Goal: Task Accomplishment & Management: Complete application form

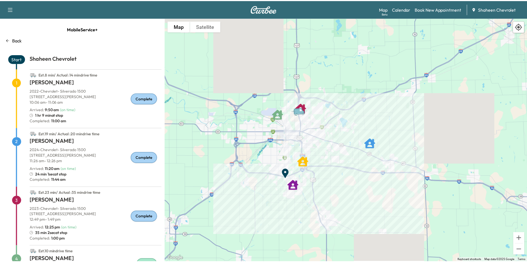
scroll to position [28, 0]
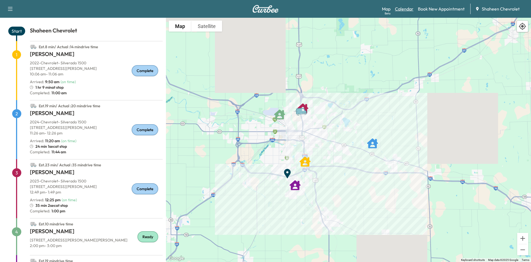
click at [396, 7] on link "Calendar" at bounding box center [404, 9] width 19 height 7
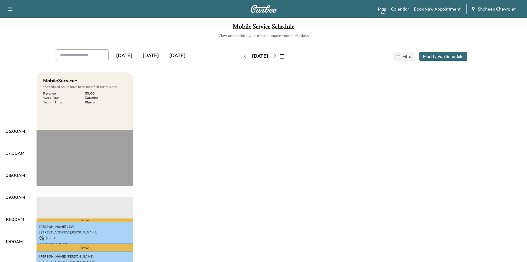
click at [280, 56] on button "button" at bounding box center [274, 56] width 9 height 9
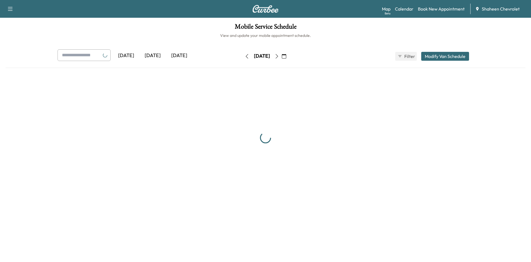
click at [289, 57] on div "[DATE] September 2025 S M T W T F S 31 1 2 3 4 5 6 7 8 9 10 11 12 13 14 15 16 1…" at bounding box center [265, 56] width 47 height 9
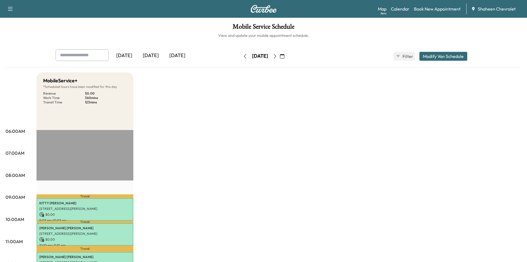
click at [277, 55] on icon "button" at bounding box center [275, 56] width 4 height 4
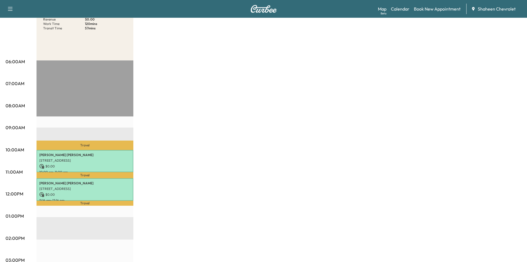
scroll to position [83, 0]
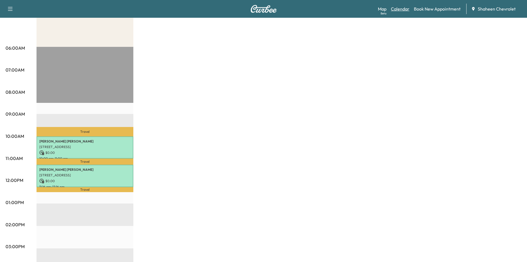
click at [402, 10] on link "Calendar" at bounding box center [400, 9] width 19 height 7
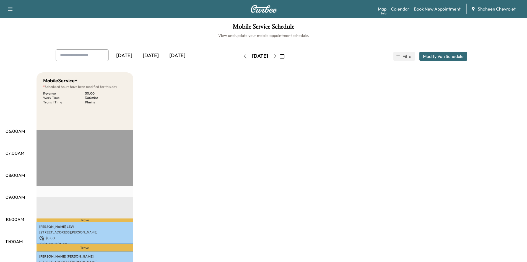
click at [277, 57] on icon "button" at bounding box center [275, 56] width 4 height 4
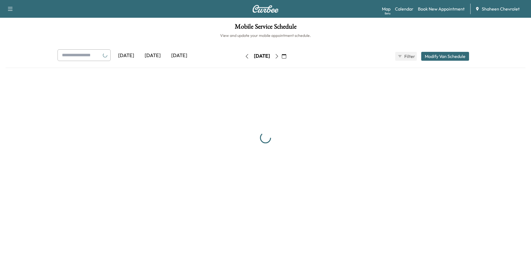
click at [279, 57] on icon "button" at bounding box center [277, 56] width 4 height 4
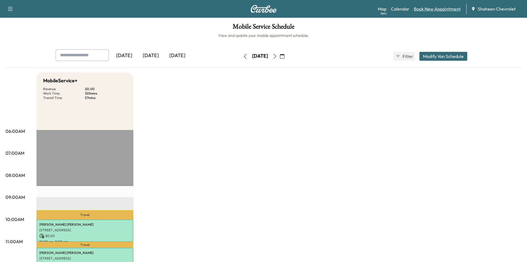
click at [435, 8] on link "Book New Appointment" at bounding box center [437, 9] width 47 height 7
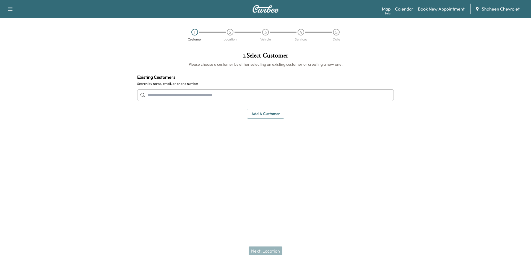
click at [265, 111] on button "Add a customer" at bounding box center [265, 114] width 37 height 10
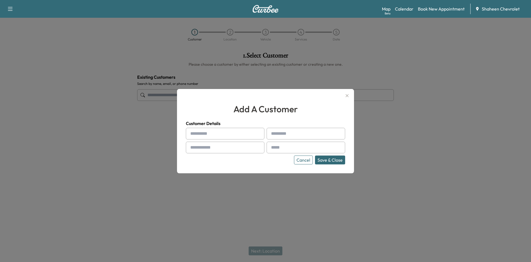
click at [210, 131] on input "text" at bounding box center [225, 134] width 79 height 12
type input "********"
type input "*******"
click at [209, 146] on input "text" at bounding box center [225, 147] width 79 height 12
type input "**********"
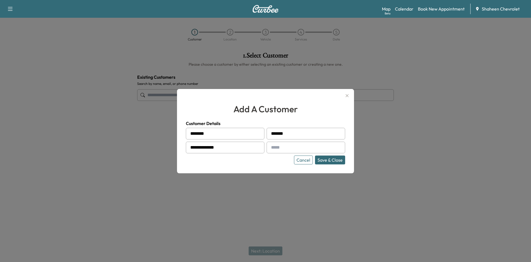
click at [309, 149] on input "text" at bounding box center [306, 147] width 79 height 12
type input "**********"
click at [332, 162] on button "Save & Close" at bounding box center [330, 159] width 30 height 9
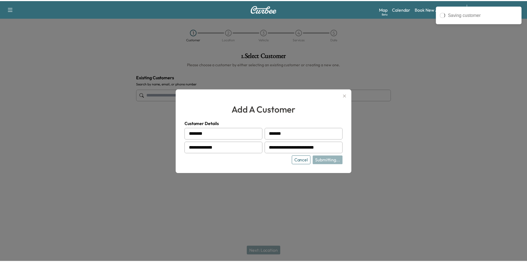
scroll to position [0, 0]
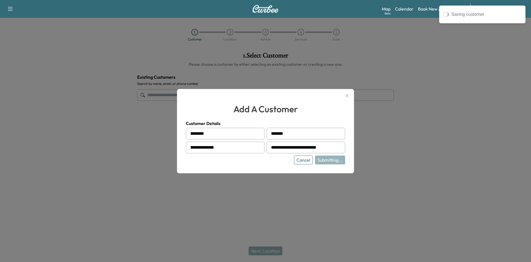
type input "**********"
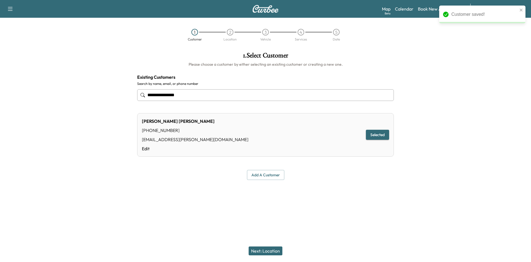
click at [274, 251] on button "Next: Location" at bounding box center [266, 250] width 34 height 9
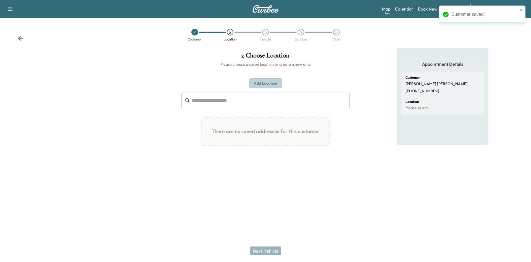
drag, startPoint x: 269, startPoint y: 82, endPoint x: 267, endPoint y: 85, distance: 3.2
click at [269, 82] on button "Add Location" at bounding box center [266, 83] width 32 height 10
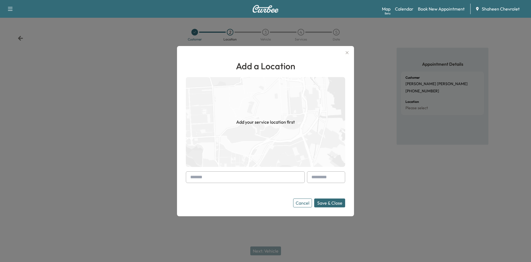
click at [235, 172] on input "text" at bounding box center [245, 177] width 119 height 12
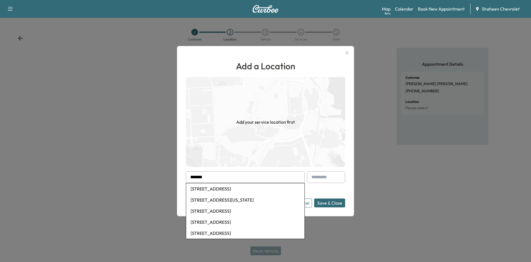
click at [238, 188] on li "[STREET_ADDRESS]" at bounding box center [245, 188] width 118 height 11
type input "**********"
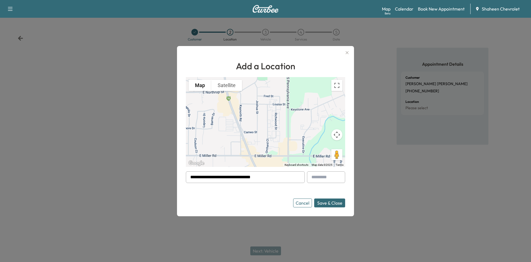
click at [339, 203] on button "Save & Close" at bounding box center [329, 202] width 31 height 9
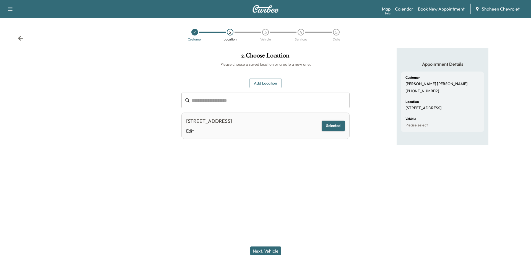
click at [275, 249] on button "Next: Vehicle" at bounding box center [266, 250] width 31 height 9
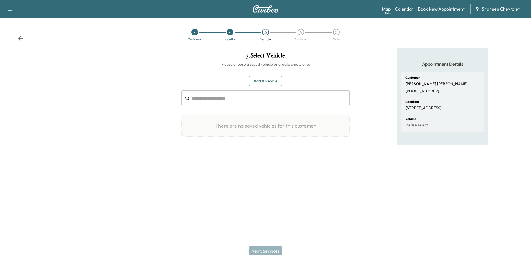
click at [264, 82] on button "Add a Vehicle" at bounding box center [265, 81] width 33 height 10
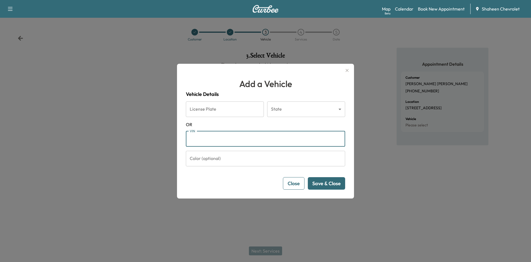
paste input "**********"
type input "**********"
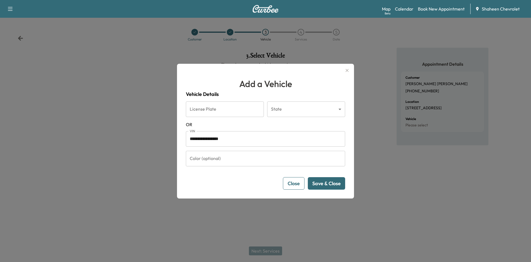
click at [320, 186] on button "Save & Close" at bounding box center [326, 183] width 37 height 12
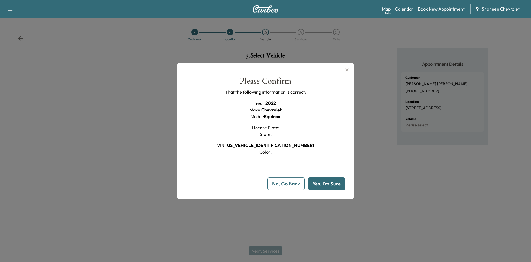
click at [321, 184] on button "Yes, I'm Sure" at bounding box center [326, 183] width 37 height 12
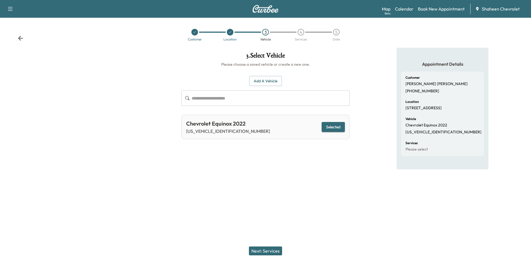
click at [264, 250] on button "Next: Services" at bounding box center [265, 250] width 33 height 9
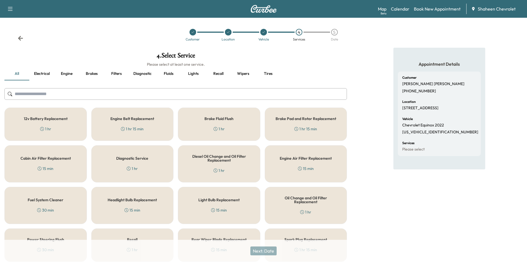
click at [69, 92] on input "text" at bounding box center [175, 94] width 343 height 12
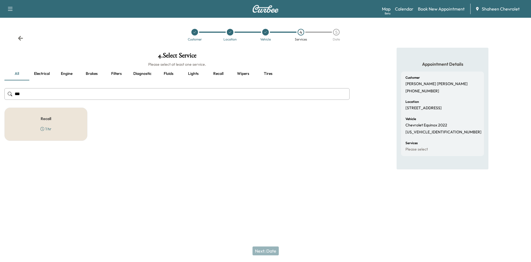
type input "***"
click at [34, 132] on div "Recall 1 hr" at bounding box center [45, 123] width 83 height 33
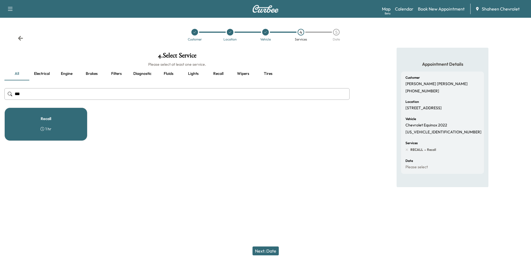
click at [273, 253] on button "Next: Date" at bounding box center [266, 250] width 26 height 9
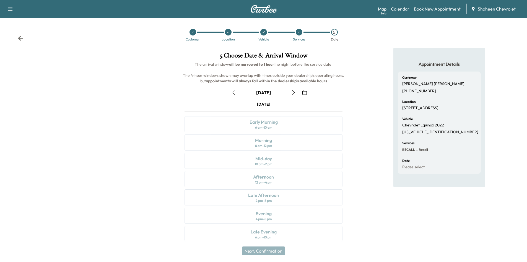
click at [295, 94] on icon "button" at bounding box center [293, 92] width 4 height 4
click at [270, 140] on div "Morning" at bounding box center [263, 140] width 17 height 7
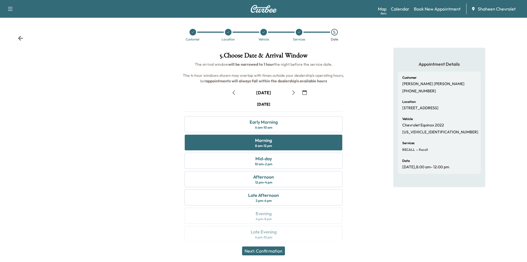
click at [273, 248] on button "Next: Confirmation" at bounding box center [263, 250] width 43 height 9
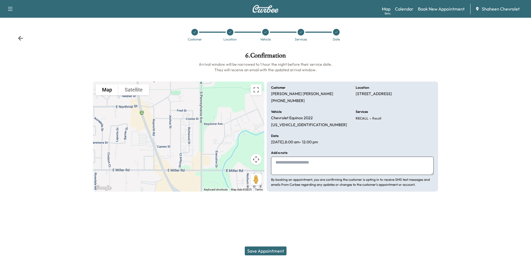
click at [266, 251] on button "Save Appointment" at bounding box center [266, 250] width 42 height 9
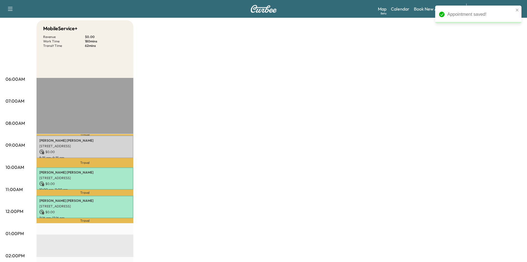
scroll to position [55, 0]
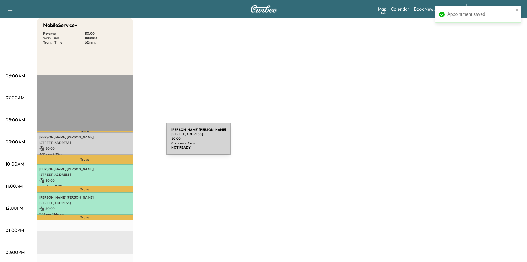
click at [125, 142] on p "[STREET_ADDRESS]" at bounding box center [84, 142] width 91 height 4
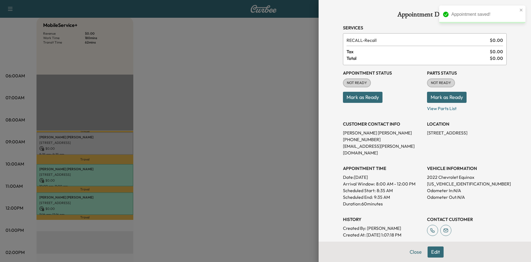
click at [347, 98] on button "Mark as Ready" at bounding box center [363, 97] width 40 height 11
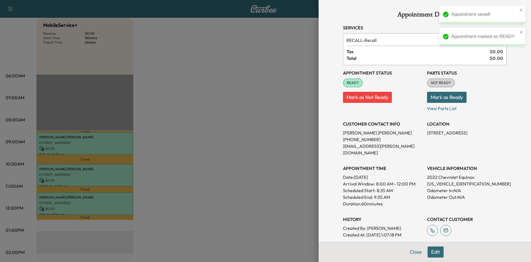
click at [435, 99] on button "Mark as Ready" at bounding box center [447, 97] width 40 height 11
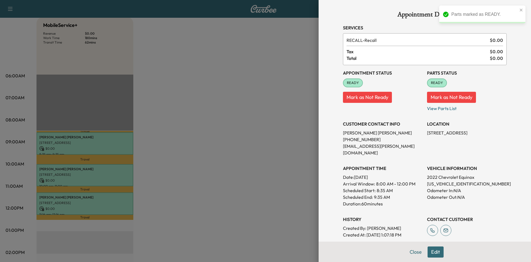
click at [280, 113] on div at bounding box center [265, 131] width 531 height 262
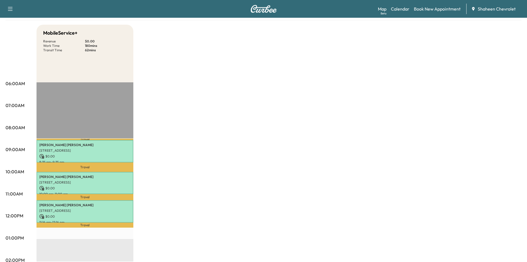
scroll to position [0, 0]
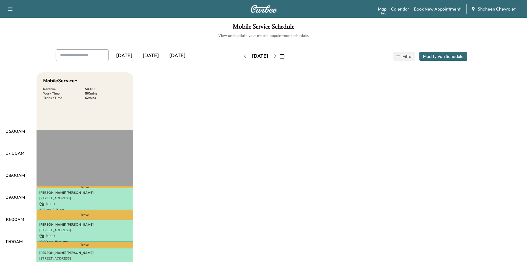
click at [244, 58] on icon "button" at bounding box center [245, 56] width 2 height 4
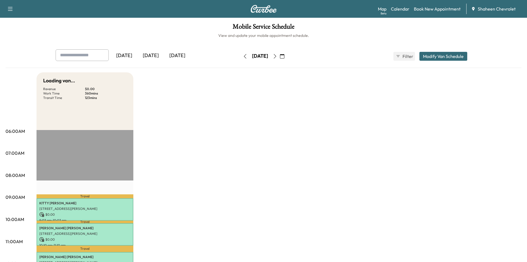
click at [241, 58] on button "button" at bounding box center [245, 56] width 9 height 9
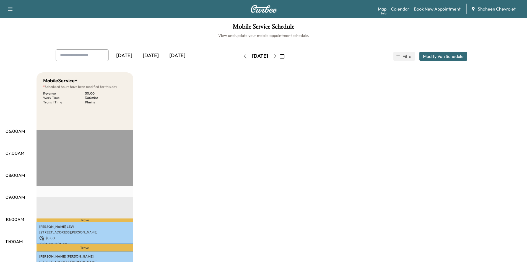
click at [277, 58] on icon "button" at bounding box center [275, 56] width 4 height 4
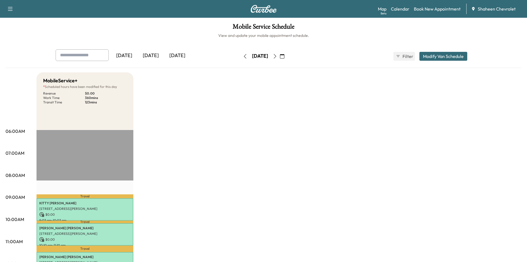
click at [243, 57] on icon "button" at bounding box center [245, 56] width 4 height 4
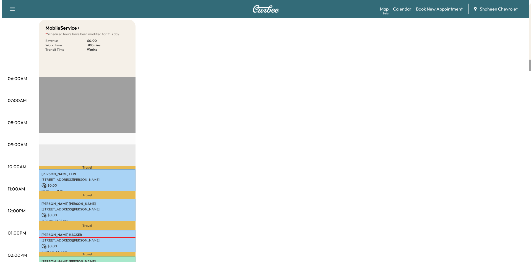
scroll to position [138, 0]
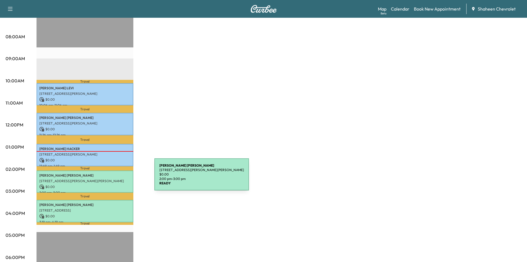
click at [113, 179] on p "[STREET_ADDRESS][PERSON_NAME][PERSON_NAME]" at bounding box center [84, 181] width 91 height 4
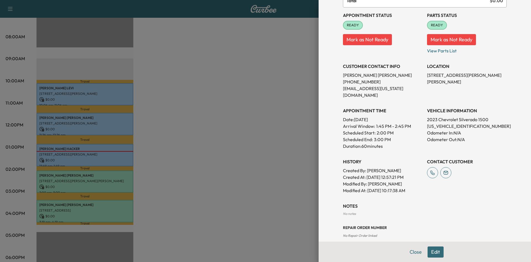
scroll to position [58, 0]
click at [101, 209] on div at bounding box center [265, 131] width 531 height 262
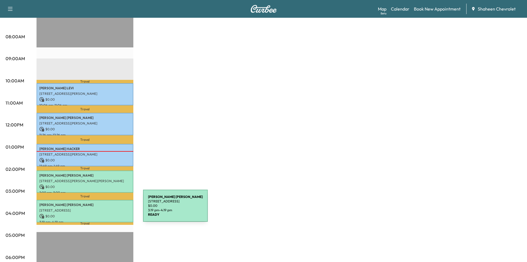
click at [102, 209] on p "[STREET_ADDRESS]" at bounding box center [84, 210] width 91 height 4
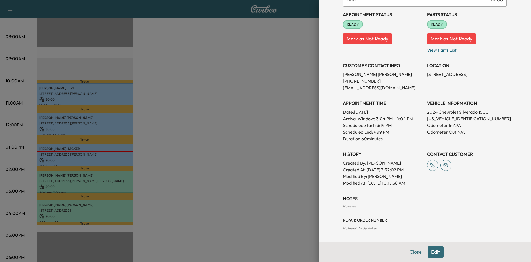
click at [239, 167] on div at bounding box center [265, 131] width 531 height 262
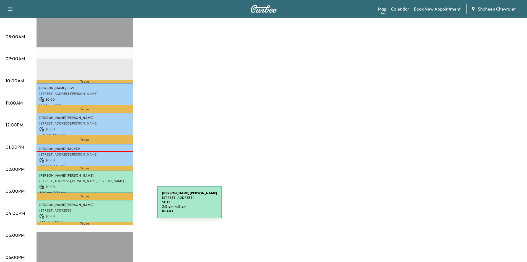
click at [116, 205] on div "[PERSON_NAME] [STREET_ADDRESS] $ 0.00 3:19 pm - 4:19 pm" at bounding box center [85, 211] width 97 height 22
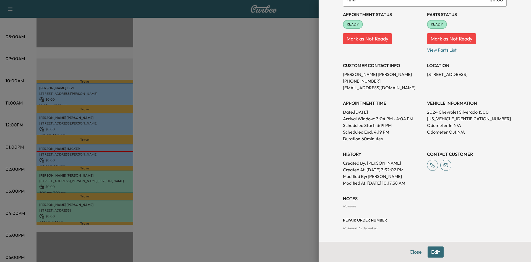
click at [254, 147] on div at bounding box center [265, 131] width 531 height 262
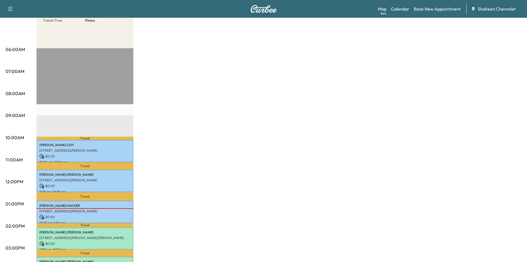
scroll to position [0, 0]
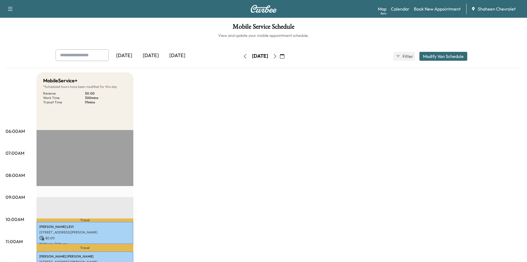
click at [280, 55] on button "button" at bounding box center [274, 56] width 9 height 9
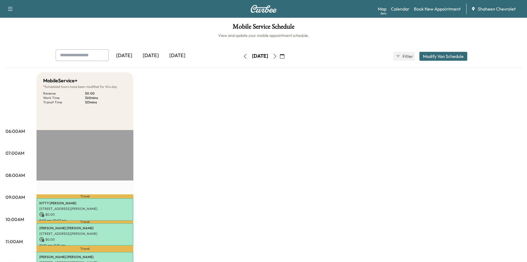
click at [277, 55] on icon "button" at bounding box center [275, 56] width 4 height 4
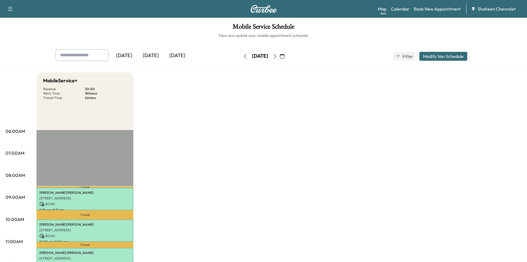
click at [241, 57] on button "button" at bounding box center [245, 56] width 9 height 9
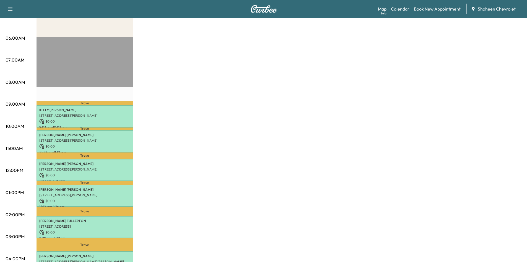
scroll to position [83, 0]
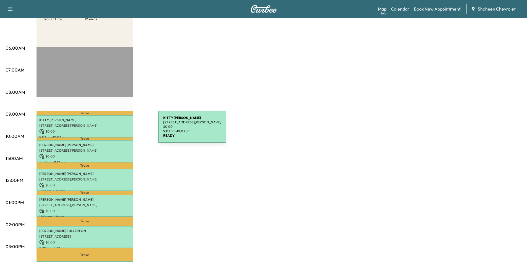
click at [116, 130] on p "$ 0.00" at bounding box center [84, 131] width 91 height 5
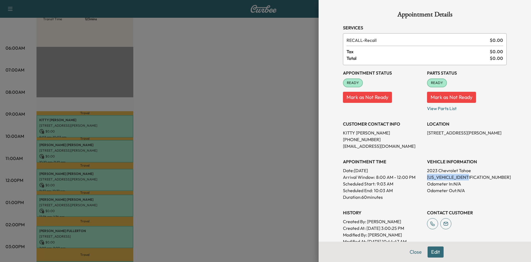
drag, startPoint x: 468, startPoint y: 177, endPoint x: 422, endPoint y: 177, distance: 46.2
click at [422, 177] on div "Appointment Status READY Mark as Not Ready Parts Status READY Mark as Not Ready…" at bounding box center [425, 154] width 164 height 179
copy p "[US_VEHICLE_IDENTIFICATION_NUMBER]"
click at [236, 118] on div at bounding box center [265, 131] width 531 height 262
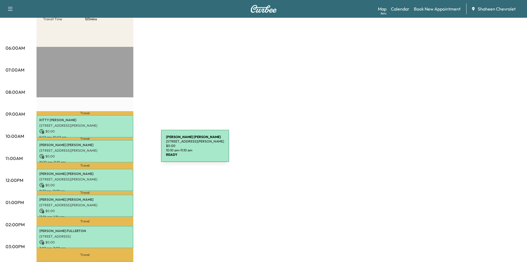
click at [120, 149] on p "[STREET_ADDRESS][PERSON_NAME]" at bounding box center [84, 150] width 91 height 4
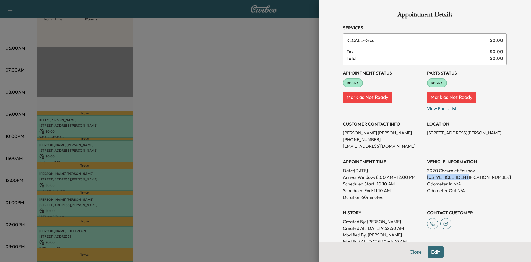
drag, startPoint x: 471, startPoint y: 177, endPoint x: 424, endPoint y: 175, distance: 47.1
click at [427, 175] on p "[US_VEHICLE_IDENTIFICATION_NUMBER]" at bounding box center [467, 177] width 80 height 7
copy p "[US_VEHICLE_IDENTIFICATION_NUMBER]"
click at [276, 107] on div at bounding box center [265, 131] width 531 height 262
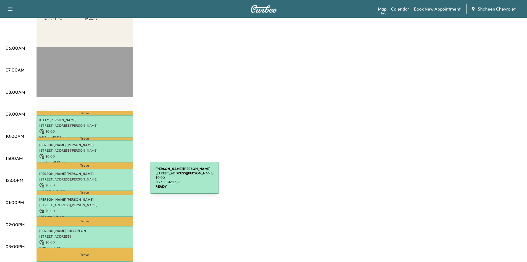
click at [109, 182] on p "$ 0.00" at bounding box center [84, 184] width 91 height 5
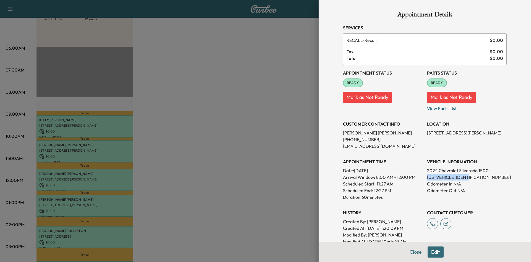
drag, startPoint x: 471, startPoint y: 177, endPoint x: 423, endPoint y: 175, distance: 47.6
click at [427, 175] on p "[US_VEHICLE_IDENTIFICATION_NUMBER]" at bounding box center [467, 177] width 80 height 7
copy p "[US_VEHICLE_IDENTIFICATION_NUMBER]"
click at [256, 166] on div at bounding box center [265, 131] width 531 height 262
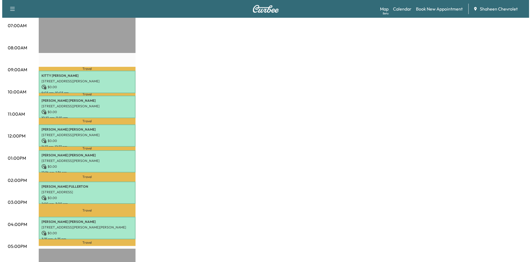
scroll to position [138, 0]
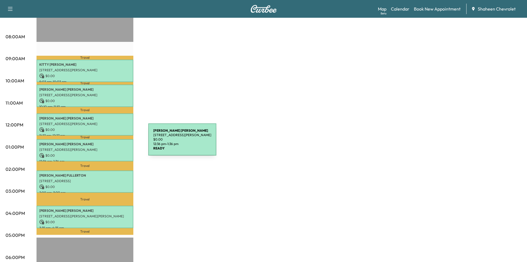
click at [107, 143] on p "[PERSON_NAME]" at bounding box center [84, 144] width 91 height 4
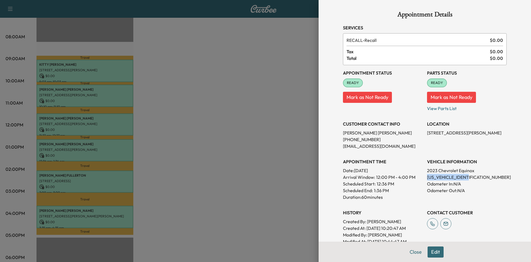
drag, startPoint x: 470, startPoint y: 177, endPoint x: 424, endPoint y: 177, distance: 46.8
click at [427, 177] on p "[US_VEHICLE_IDENTIFICATION_NUMBER]" at bounding box center [467, 177] width 80 height 7
copy p "[US_VEHICLE_IDENTIFICATION_NUMBER]"
click at [282, 127] on div at bounding box center [265, 131] width 531 height 262
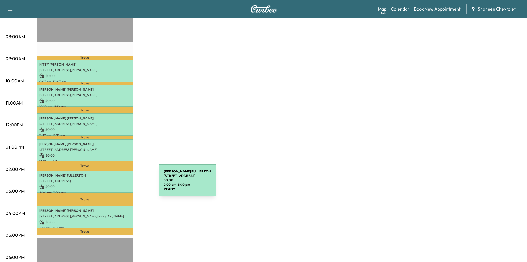
click at [117, 184] on p "$ 0.00" at bounding box center [84, 186] width 91 height 5
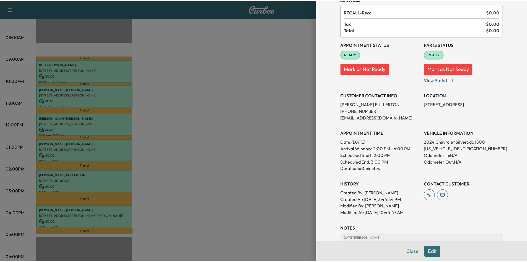
scroll to position [55, 0]
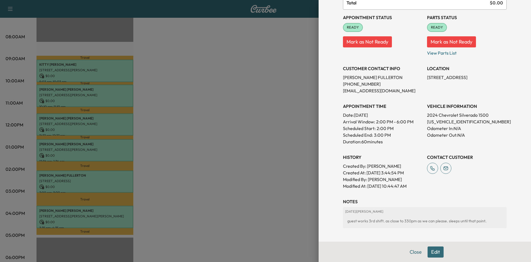
click at [237, 121] on div at bounding box center [265, 131] width 531 height 262
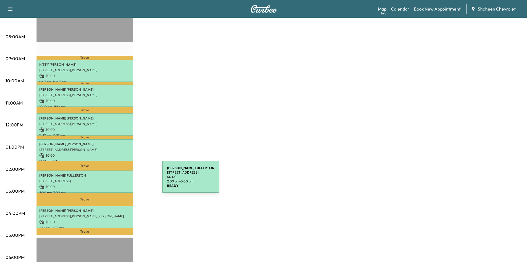
click at [121, 180] on p "[STREET_ADDRESS]" at bounding box center [84, 181] width 91 height 4
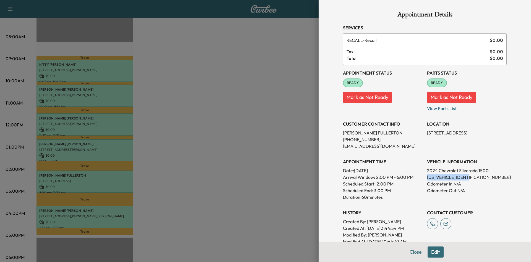
drag, startPoint x: 469, startPoint y: 177, endPoint x: 424, endPoint y: 175, distance: 45.7
click at [427, 175] on p "[US_VEHICLE_IDENTIFICATION_NUMBER]" at bounding box center [467, 177] width 80 height 7
copy p "[US_VEHICLE_IDENTIFICATION_NUMBER]"
click at [293, 78] on div at bounding box center [265, 131] width 531 height 262
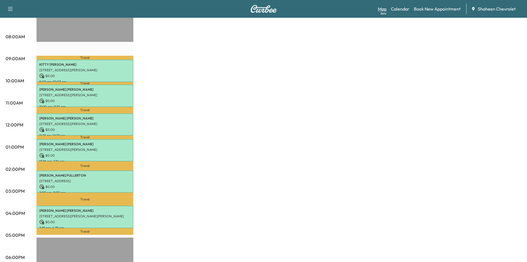
click at [381, 9] on link "Map Beta" at bounding box center [382, 9] width 9 height 7
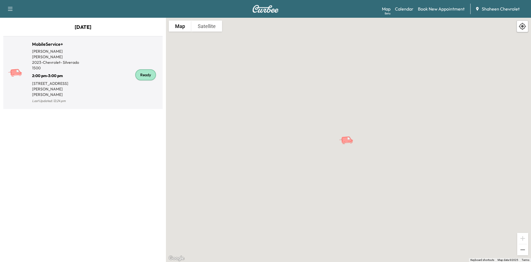
click at [102, 70] on div "Ready" at bounding box center [122, 74] width 78 height 59
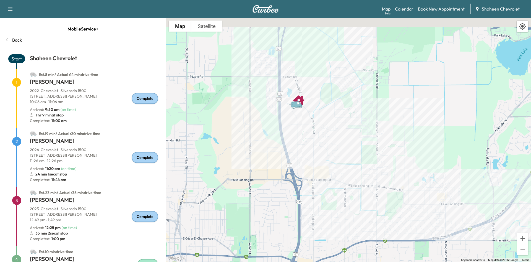
drag, startPoint x: 295, startPoint y: 47, endPoint x: 287, endPoint y: 182, distance: 134.8
click at [293, 185] on div "To activate drag with keyboard, press Alt + Enter. Once in keyboard drag state,…" at bounding box center [348, 140] width 365 height 244
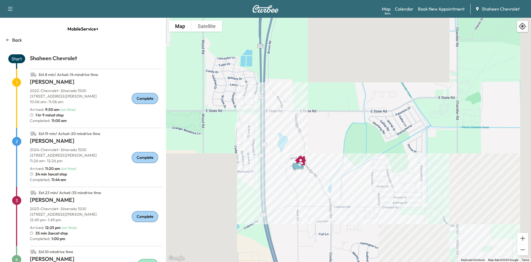
scroll to position [83, 0]
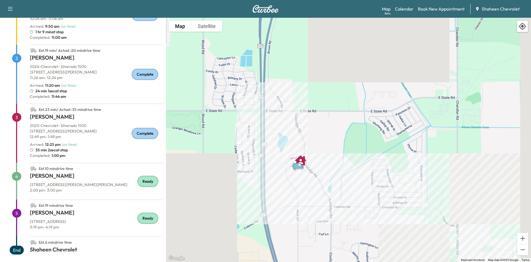
click at [91, 173] on h1 "[PERSON_NAME]" at bounding box center [96, 177] width 133 height 10
click at [85, 215] on h1 "[PERSON_NAME]" at bounding box center [96, 213] width 133 height 10
click at [74, 212] on h1 "[PERSON_NAME]" at bounding box center [96, 213] width 133 height 10
click at [17, 214] on span "5" at bounding box center [16, 212] width 9 height 9
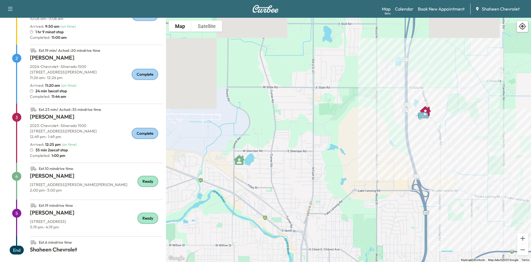
drag, startPoint x: 248, startPoint y: 172, endPoint x: 377, endPoint y: 131, distance: 135.3
click at [377, 131] on div "To activate drag with keyboard, press Alt + Enter. Once in keyboard drag state,…" at bounding box center [348, 140] width 365 height 244
click at [240, 161] on icon "JOHN SCOTT" at bounding box center [239, 159] width 11 height 10
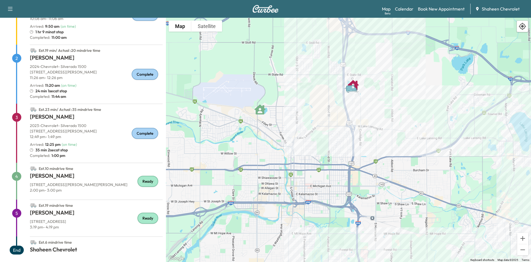
drag, startPoint x: 243, startPoint y: 223, endPoint x: 248, endPoint y: 135, distance: 88.2
click at [248, 135] on div "To activate drag with keyboard, press Alt + Enter. Once in keyboard drag state,…" at bounding box center [348, 140] width 365 height 244
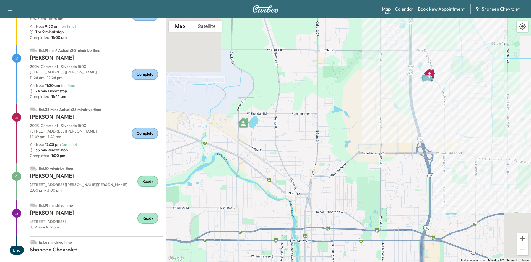
drag, startPoint x: 282, startPoint y: 117, endPoint x: 239, endPoint y: 259, distance: 148.2
click at [239, 259] on div "To activate drag with keyboard, press Alt + Enter. Once in keyboard drag state,…" at bounding box center [348, 140] width 365 height 244
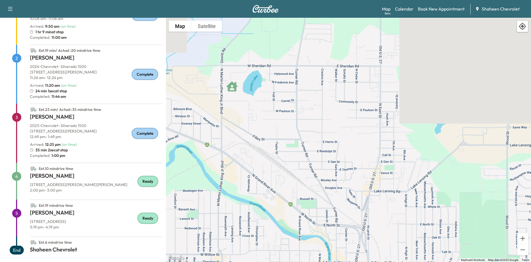
drag, startPoint x: 234, startPoint y: 186, endPoint x: 246, endPoint y: 230, distance: 45.1
click at [246, 230] on div "To activate drag with keyboard, press Alt + Enter. Once in keyboard drag state,…" at bounding box center [348, 140] width 365 height 244
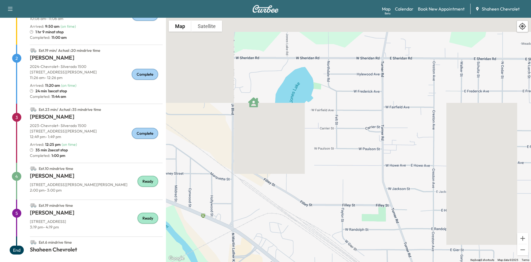
drag, startPoint x: 244, startPoint y: 152, endPoint x: 250, endPoint y: 215, distance: 63.1
click at [250, 215] on div "To activate drag with keyboard, press Alt + Enter. Once in keyboard drag state,…" at bounding box center [348, 140] width 365 height 244
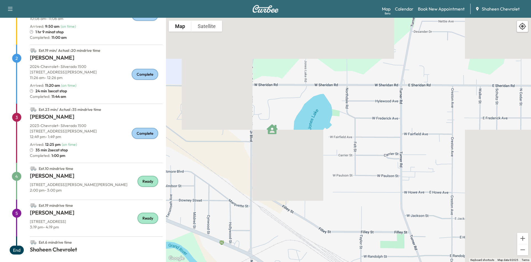
drag, startPoint x: 250, startPoint y: 126, endPoint x: 268, endPoint y: 153, distance: 32.1
click at [268, 153] on div "To activate drag with keyboard, press Alt + Enter. Once in keyboard drag state,…" at bounding box center [348, 140] width 365 height 244
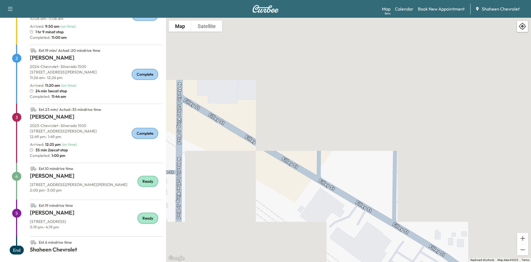
drag, startPoint x: 269, startPoint y: 230, endPoint x: 243, endPoint y: 112, distance: 120.3
click at [243, 112] on div "To activate drag with keyboard, press Alt + Enter. Once in keyboard drag state,…" at bounding box center [348, 140] width 365 height 244
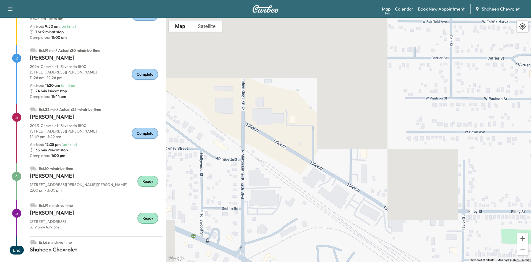
click at [53, 179] on h1 "[PERSON_NAME]" at bounding box center [96, 177] width 133 height 10
click at [57, 172] on h1 "[PERSON_NAME]" at bounding box center [96, 177] width 133 height 10
click at [59, 167] on span "Est. 10 min drive time" at bounding box center [56, 168] width 35 height 5
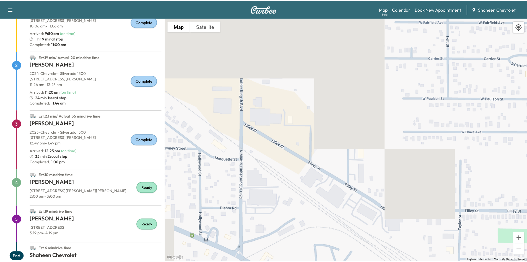
scroll to position [87, 0]
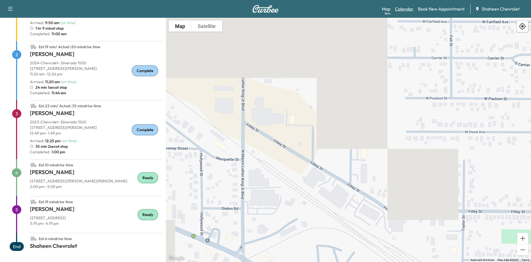
click at [399, 9] on link "Calendar" at bounding box center [404, 9] width 19 height 7
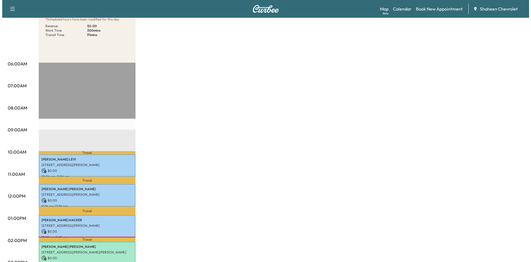
scroll to position [138, 0]
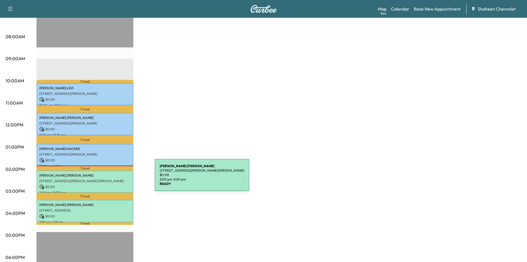
click at [113, 179] on p "[STREET_ADDRESS][PERSON_NAME][PERSON_NAME]" at bounding box center [84, 181] width 91 height 4
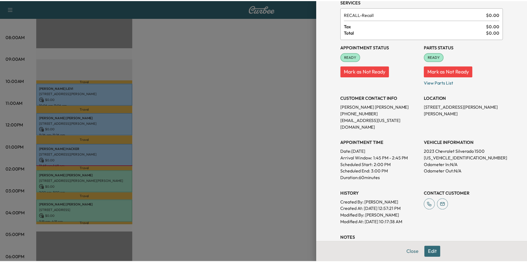
scroll to position [0, 0]
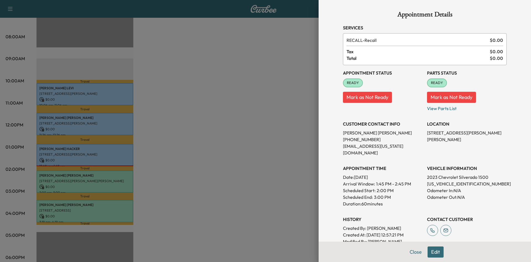
click at [198, 215] on div at bounding box center [265, 131] width 531 height 262
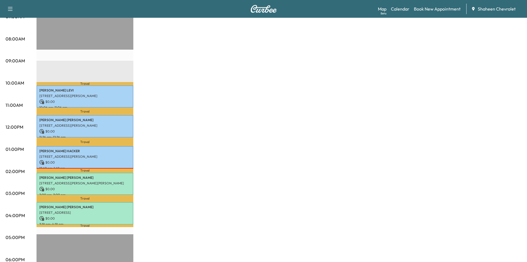
scroll to position [111, 0]
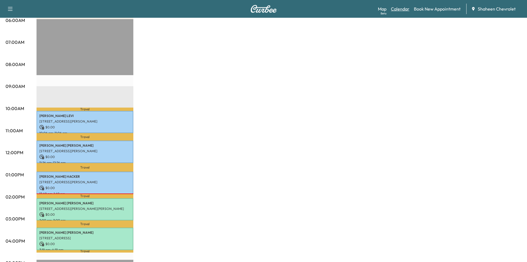
click at [403, 11] on link "Calendar" at bounding box center [400, 9] width 19 height 7
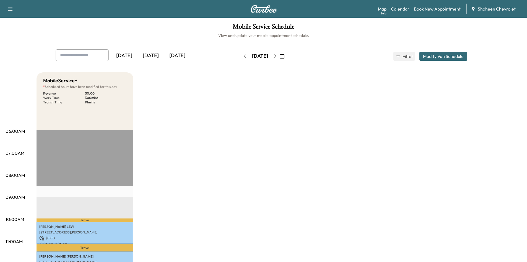
click at [277, 56] on icon "button" at bounding box center [275, 56] width 4 height 4
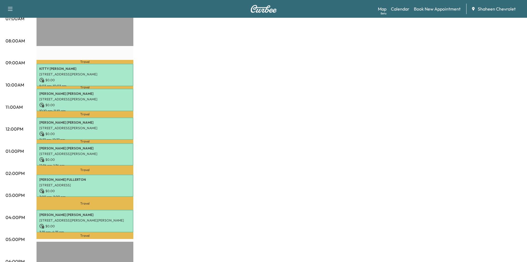
scroll to position [166, 0]
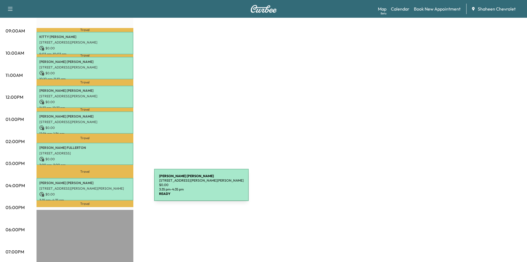
click at [113, 188] on p "[STREET_ADDRESS][PERSON_NAME][PERSON_NAME]" at bounding box center [84, 188] width 91 height 4
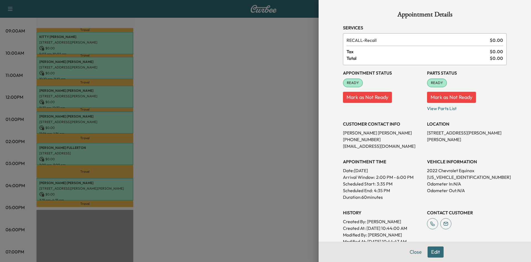
click at [228, 115] on div at bounding box center [265, 131] width 531 height 262
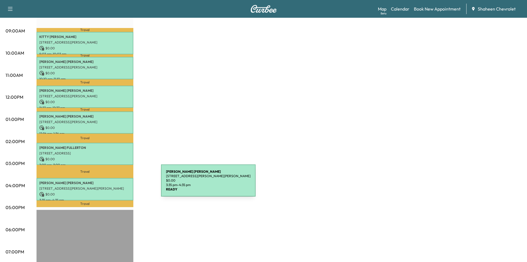
click at [120, 186] on p "[STREET_ADDRESS][PERSON_NAME][PERSON_NAME]" at bounding box center [84, 188] width 91 height 4
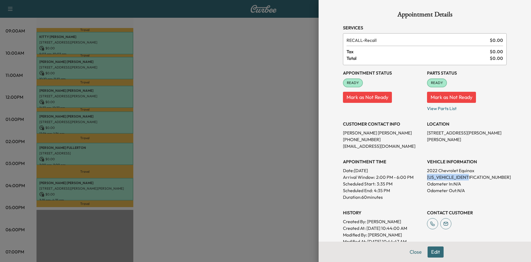
drag, startPoint x: 472, startPoint y: 178, endPoint x: 423, endPoint y: 177, distance: 49.0
click at [427, 177] on p "[US_VEHICLE_IDENTIFICATION_NUMBER]" at bounding box center [467, 177] width 80 height 7
copy p "[US_VEHICLE_IDENTIFICATION_NUMBER]"
click at [245, 58] on div at bounding box center [265, 131] width 531 height 262
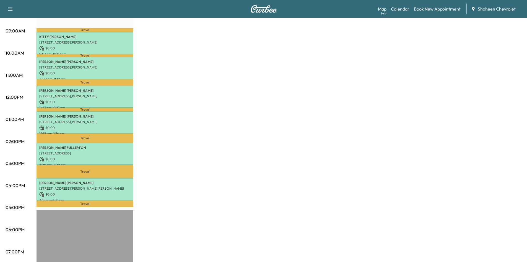
click at [381, 11] on div "Beta" at bounding box center [384, 13] width 6 height 4
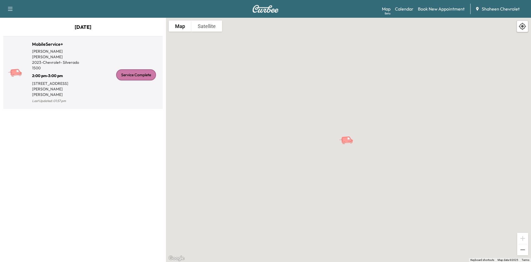
click at [145, 69] on div "Service Complete" at bounding box center [136, 74] width 40 height 11
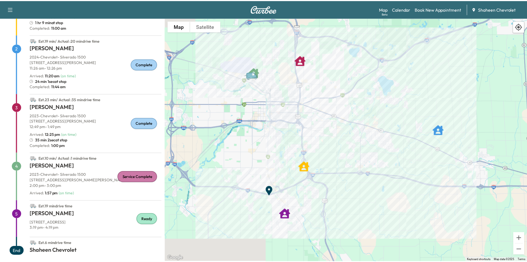
scroll to position [98, 0]
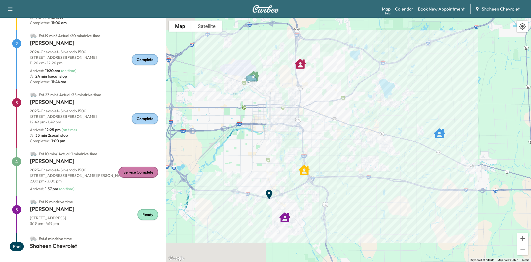
click at [407, 9] on link "Calendar" at bounding box center [404, 9] width 19 height 7
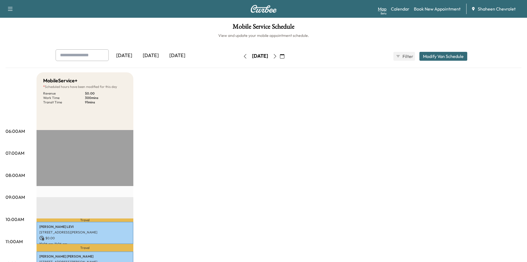
click at [383, 10] on link "Map Beta" at bounding box center [382, 9] width 9 height 7
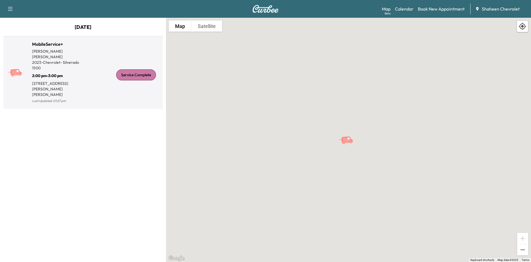
click at [105, 88] on div "Service Complete" at bounding box center [122, 74] width 78 height 59
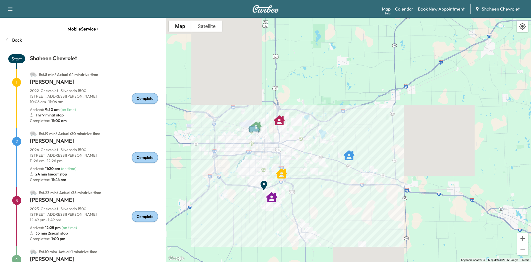
drag, startPoint x: 291, startPoint y: 191, endPoint x: 322, endPoint y: 186, distance: 30.7
click at [322, 186] on div "To activate drag with keyboard, press Alt + Enter. Once in keyboard drag state,…" at bounding box center [348, 140] width 365 height 244
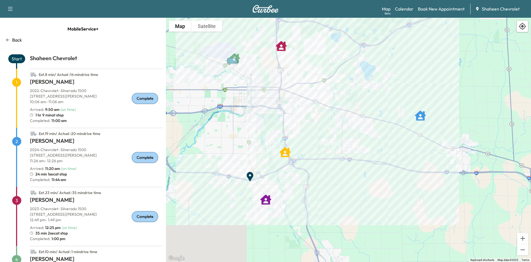
drag, startPoint x: 328, startPoint y: 198, endPoint x: 366, endPoint y: 197, distance: 37.9
click at [366, 197] on div "To activate drag with keyboard, press Alt + Enter. Once in keyboard drag state,…" at bounding box center [348, 140] width 365 height 244
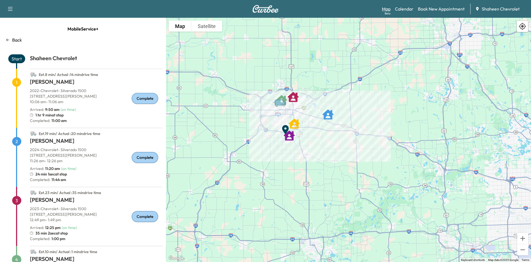
click at [387, 9] on link "Map Beta" at bounding box center [386, 9] width 9 height 7
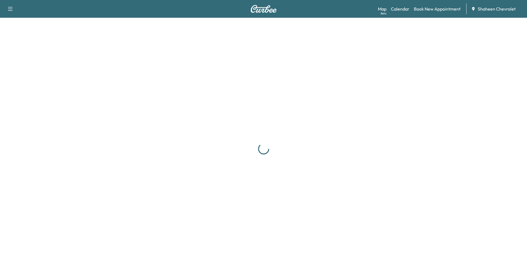
click at [401, 12] on div "Map Beta Calendar Book New Appointment Shaheen Chevrolet" at bounding box center [450, 9] width 145 height 11
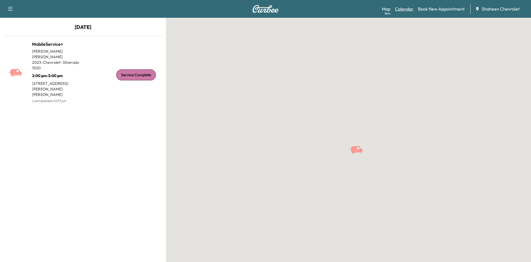
click at [401, 11] on link "Calendar" at bounding box center [404, 9] width 19 height 7
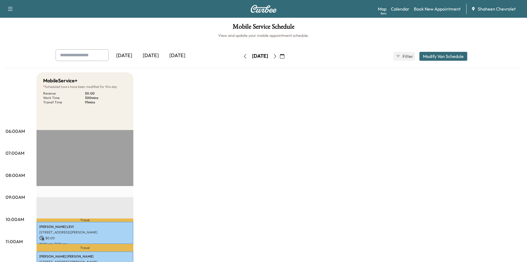
click at [277, 57] on icon "button" at bounding box center [275, 56] width 4 height 4
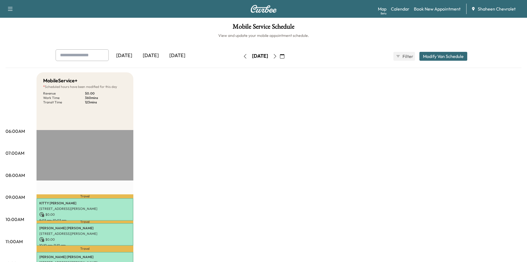
click at [277, 55] on icon "button" at bounding box center [275, 56] width 4 height 4
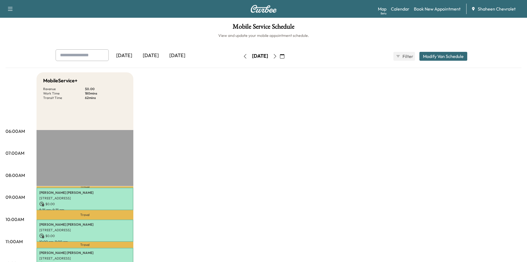
click at [243, 58] on icon "button" at bounding box center [245, 56] width 4 height 4
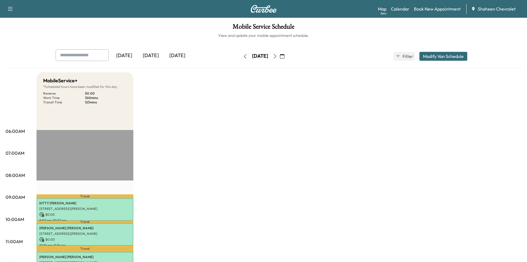
click at [241, 58] on button "button" at bounding box center [245, 56] width 9 height 9
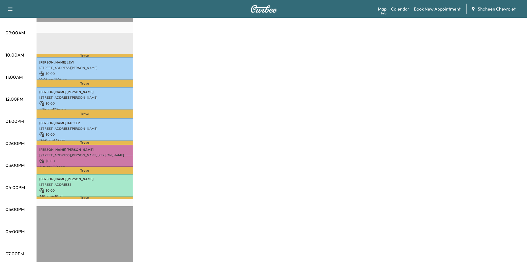
scroll to position [166, 0]
